Goal: Navigation & Orientation: Find specific page/section

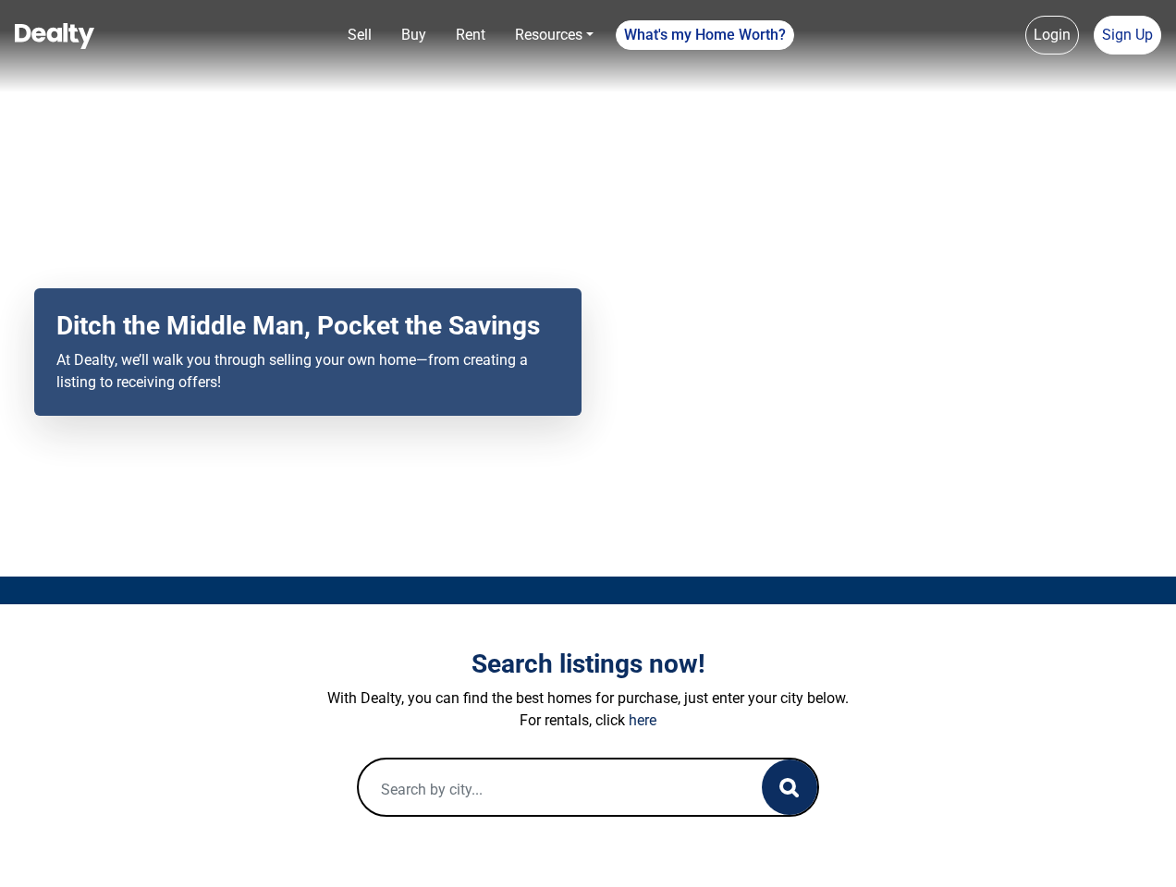
click at [588, 444] on div "Your browser does not support the video tag. Ditch the Middle Man, Pocket the S…" at bounding box center [588, 288] width 1176 height 577
click at [360, 35] on link "Sell" at bounding box center [359, 35] width 39 height 37
click at [413, 35] on nav "Sell Buy Rent Resources Loan Calculator Loan Options Find an agent What's my Ho…" at bounding box center [588, 46] width 1176 height 92
click at [470, 35] on link "Rent" at bounding box center [470, 35] width 44 height 37
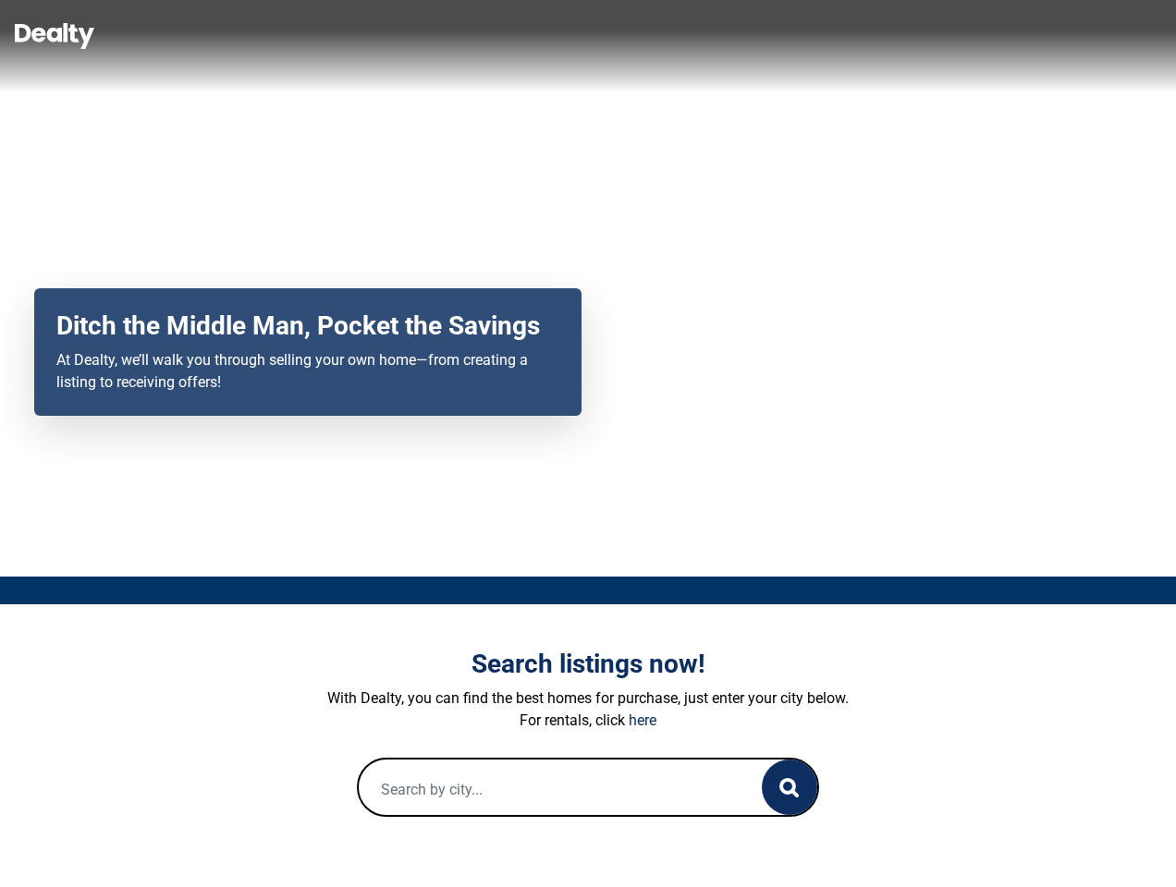
click at [554, 35] on link "Resources" at bounding box center [553, 35] width 93 height 37
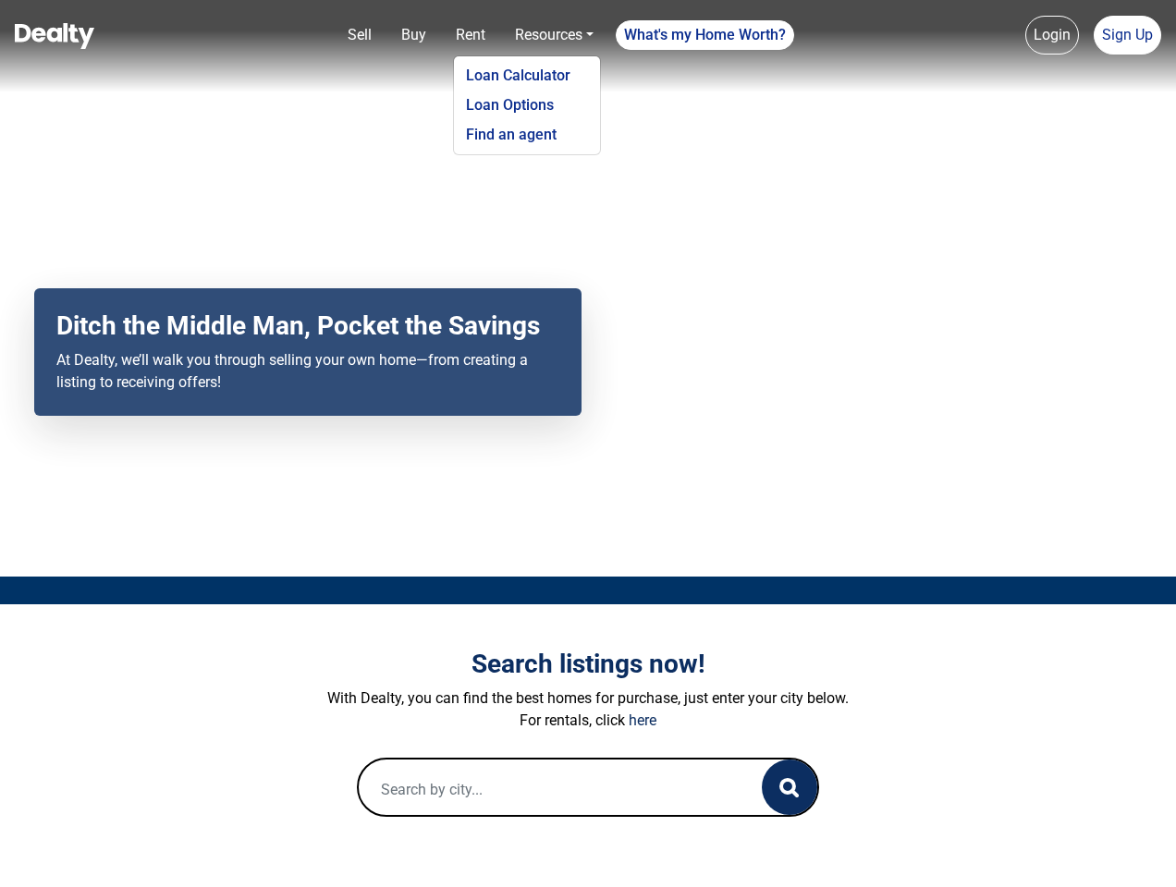
click at [705, 35] on link "What's my Home Worth?" at bounding box center [705, 35] width 178 height 30
click at [1052, 35] on nav "Sell Buy Rent Resources Loan Calculator Loan Options Find an agent What's my Ho…" at bounding box center [588, 46] width 1176 height 92
click at [1127, 35] on nav "Sell Buy Rent Resources Loan Calculator Loan Options Find an agent What's my Ho…" at bounding box center [588, 46] width 1176 height 92
click at [789, 787] on icon "button" at bounding box center [788, 787] width 19 height 19
